Goal: Information Seeking & Learning: Understand process/instructions

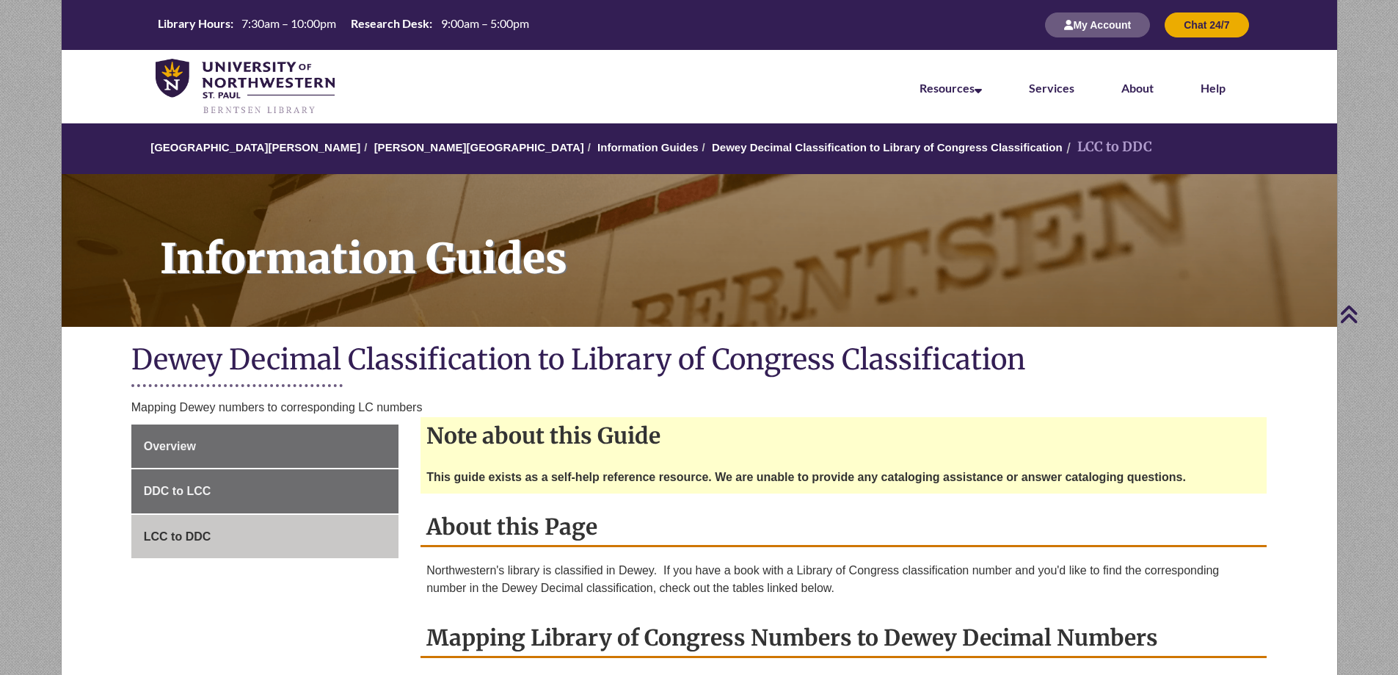
scroll to position [294, 0]
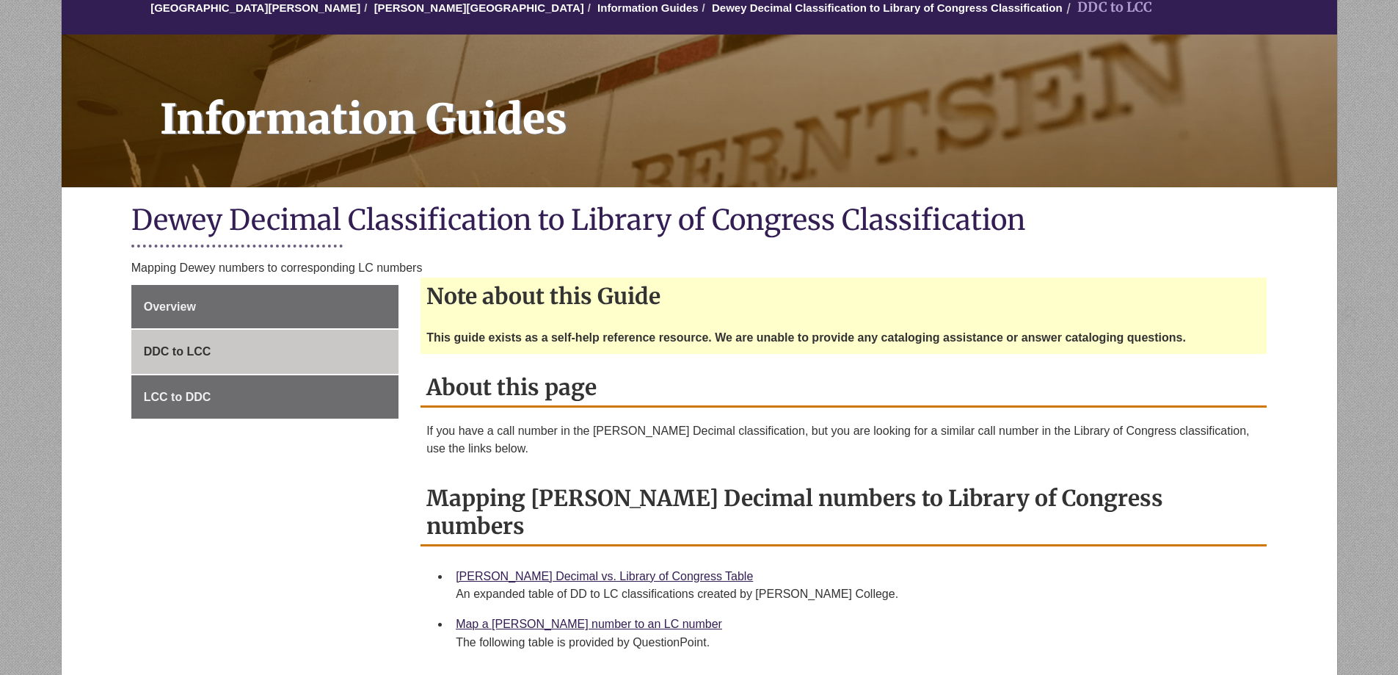
scroll to position [367, 0]
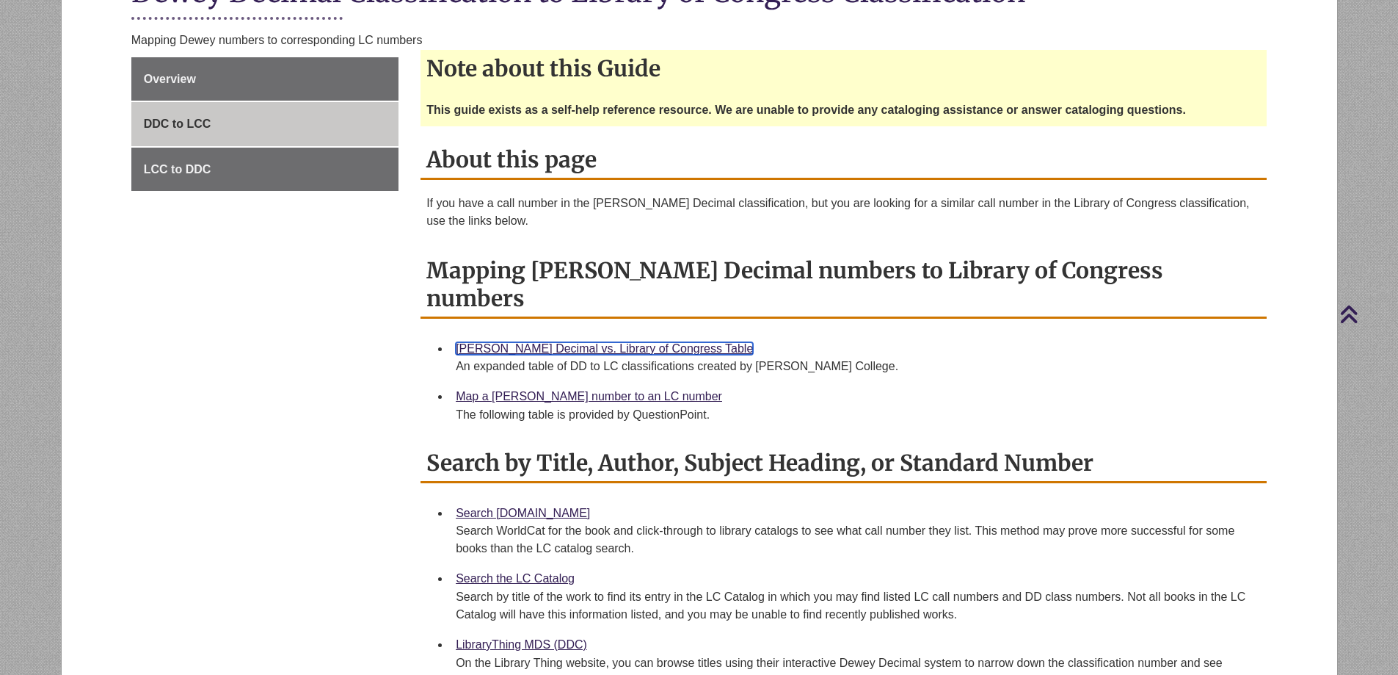
click at [552, 342] on link "[PERSON_NAME] Decimal vs. Library of Congress Table" at bounding box center [604, 348] width 297 height 12
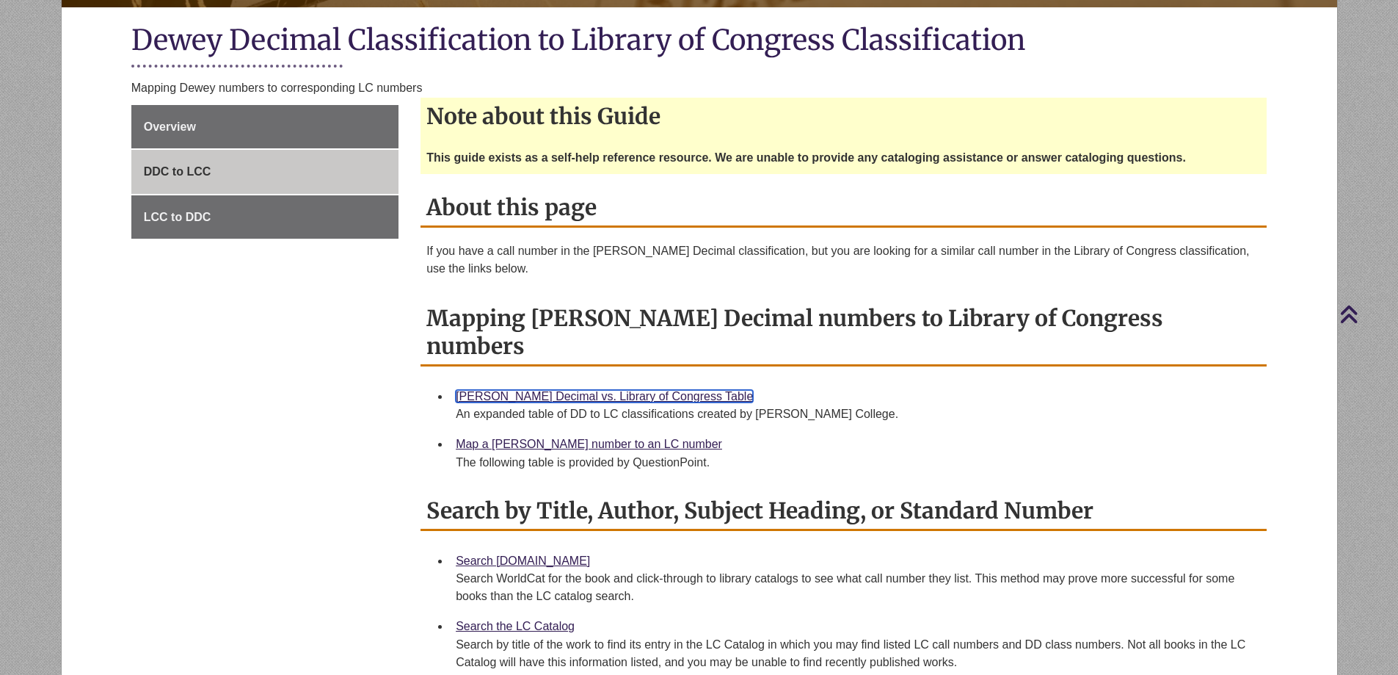
scroll to position [294, 0]
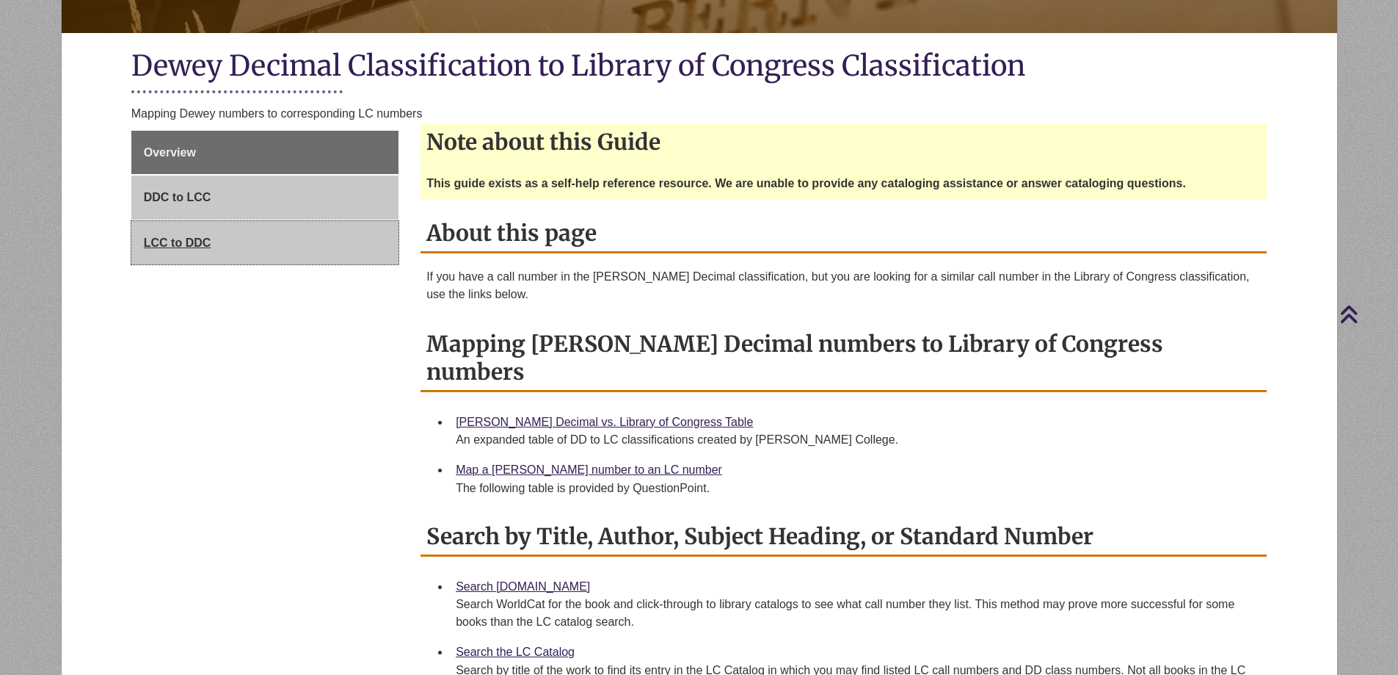
click at [197, 245] on span "LCC to DDC" at bounding box center [178, 242] width 68 height 12
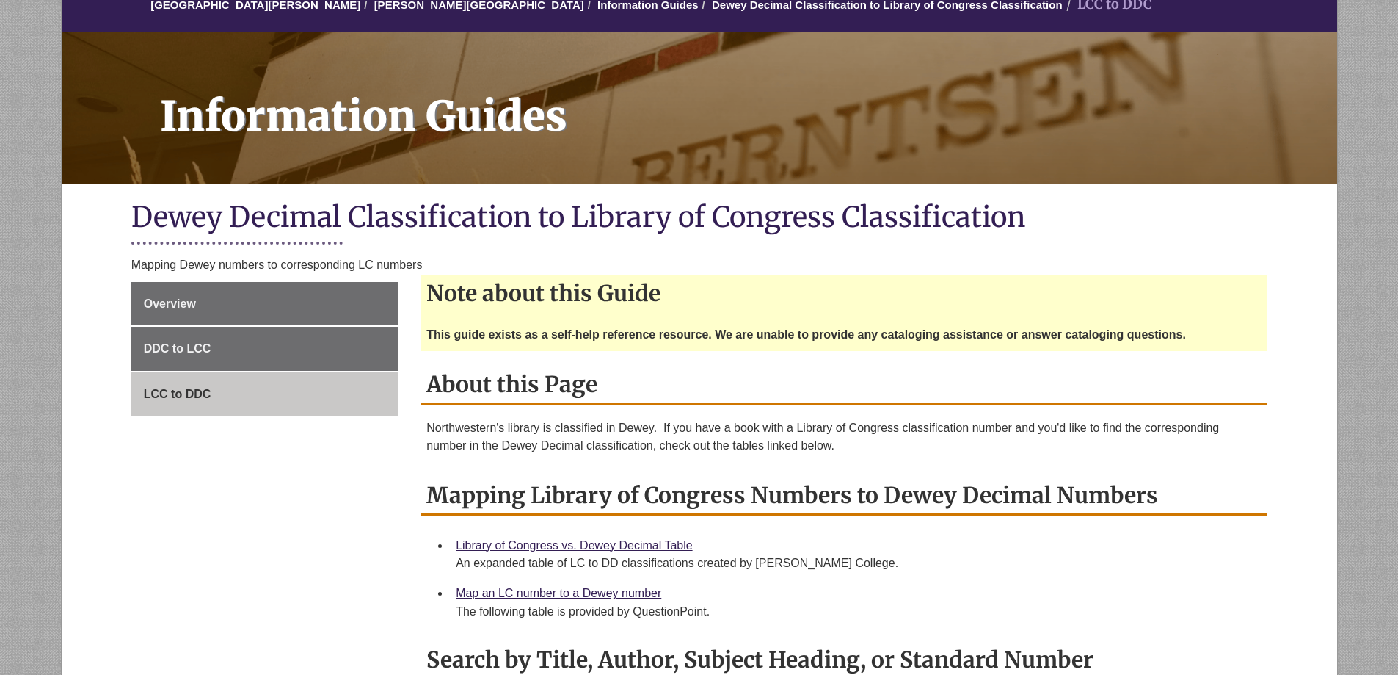
scroll to position [294, 0]
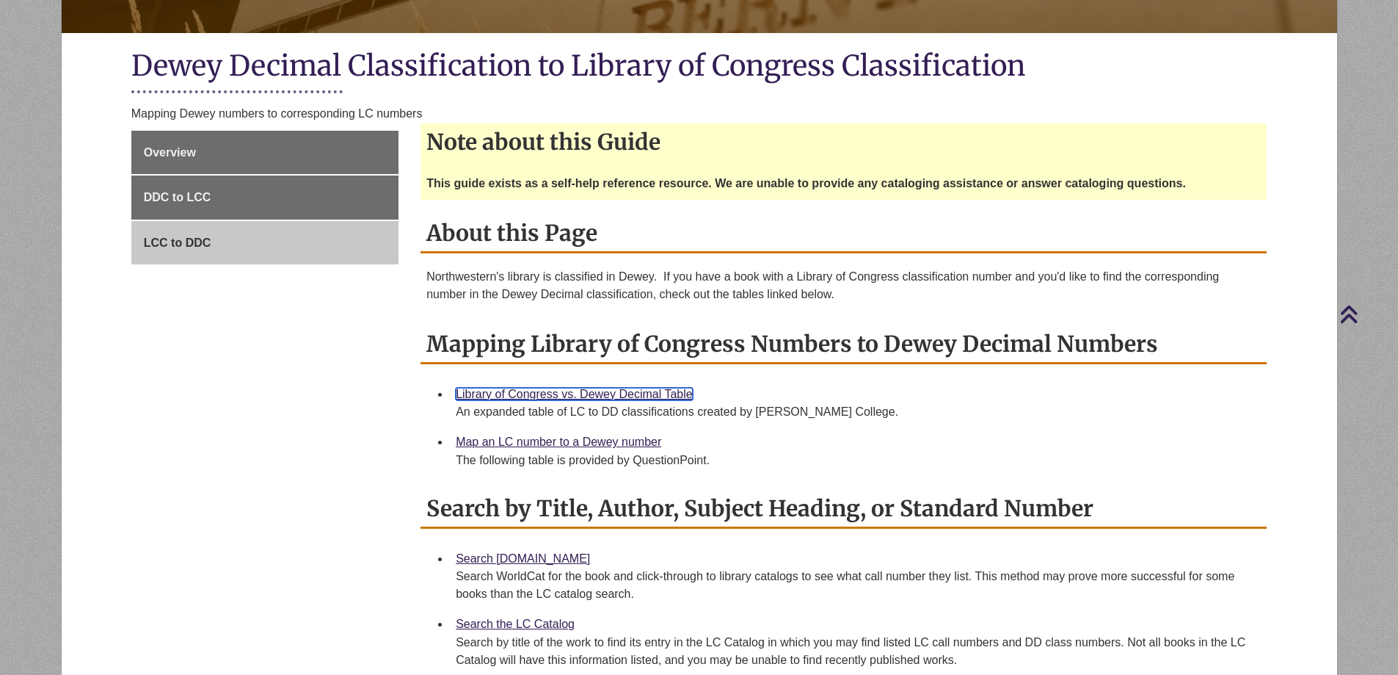
click at [639, 391] on link "Library of Congress vs. Dewey Decimal Table" at bounding box center [574, 394] width 237 height 12
